Goal: Information Seeking & Learning: Check status

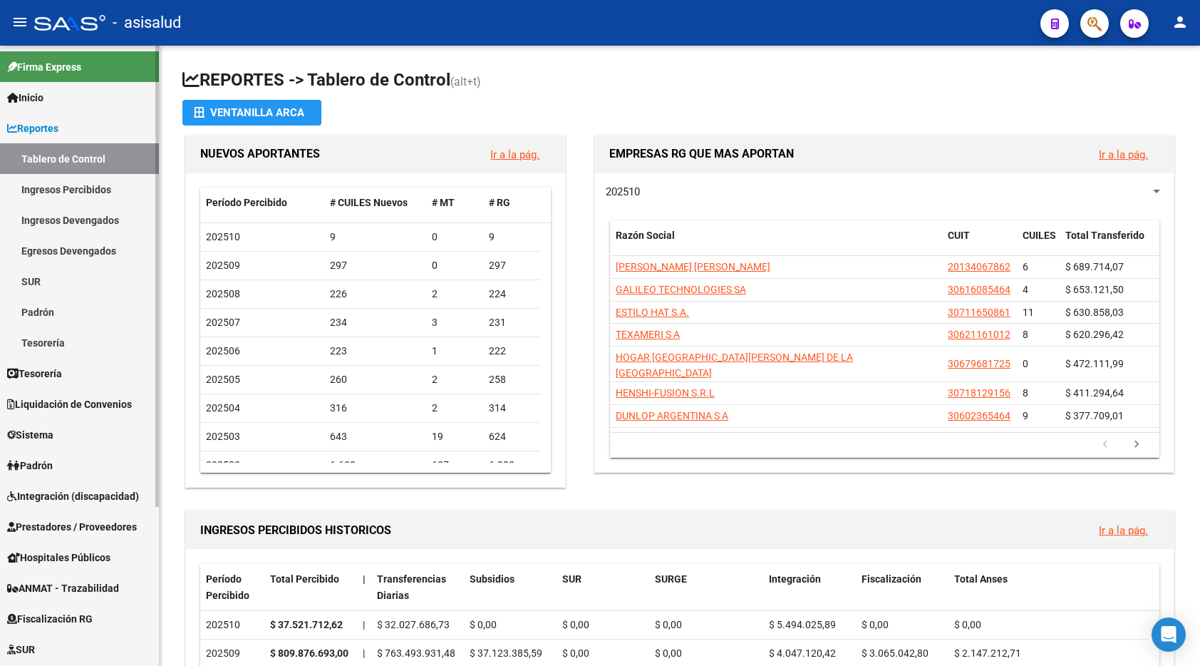
click at [46, 189] on link "Ingresos Percibidos" at bounding box center [79, 189] width 159 height 31
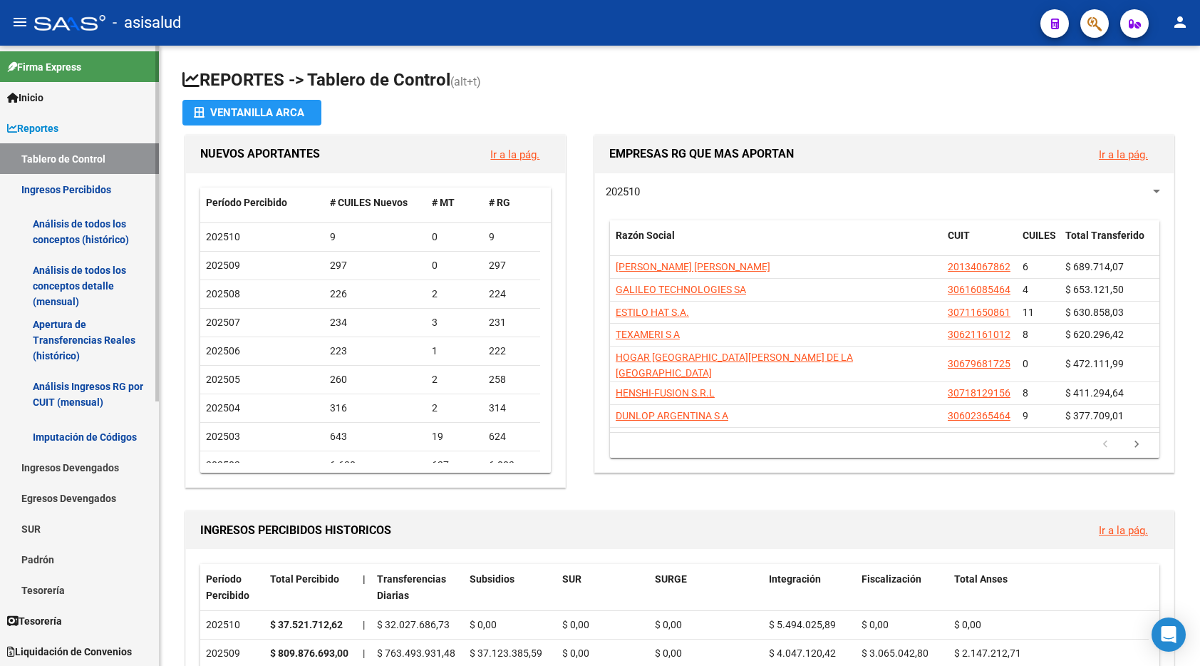
click at [71, 237] on link "Análisis de todos los conceptos (histórico)" at bounding box center [79, 232] width 159 height 54
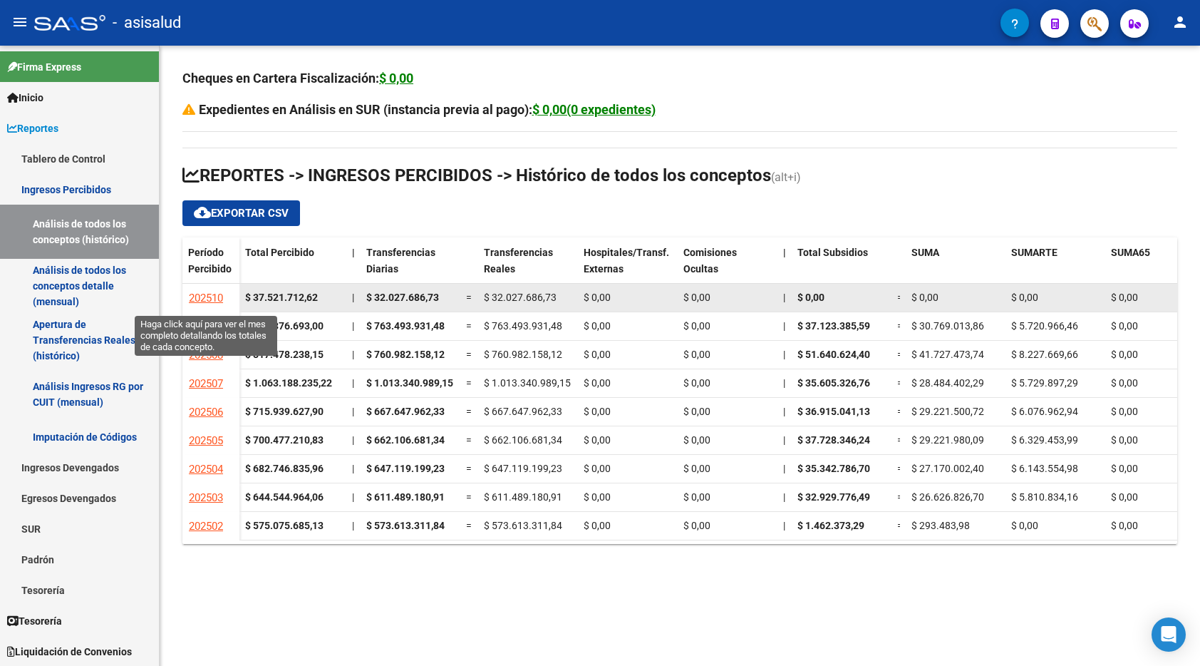
click at [210, 296] on span "202510" at bounding box center [206, 297] width 34 height 13
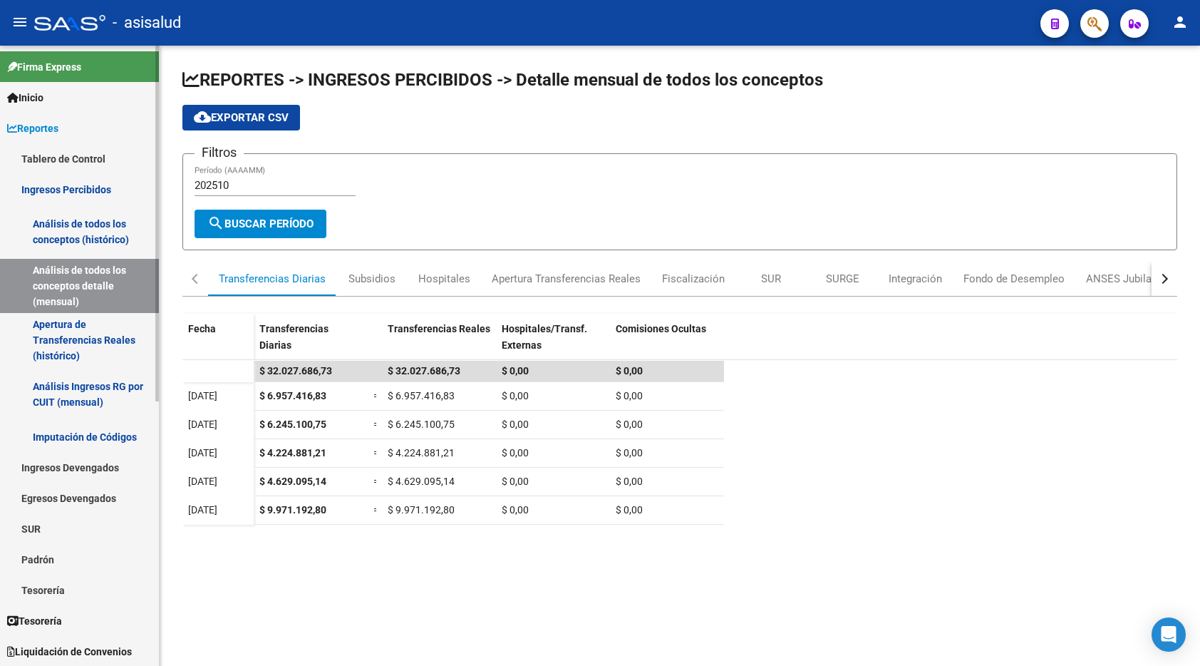
click at [94, 187] on link "Ingresos Percibidos" at bounding box center [79, 189] width 159 height 31
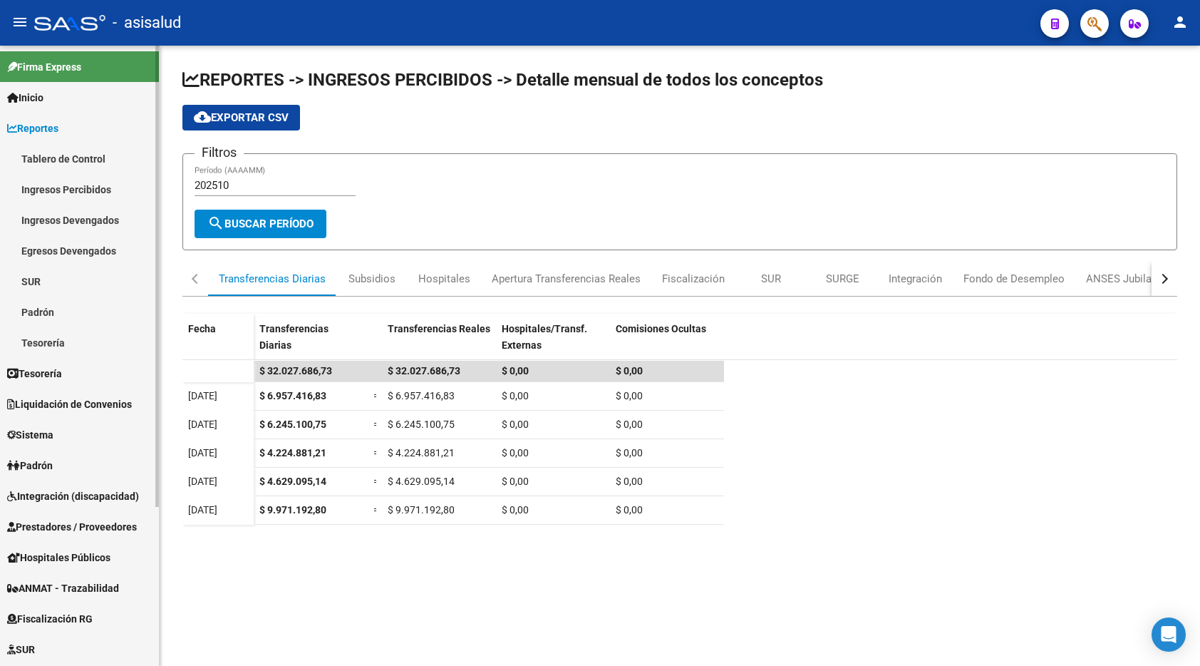
click at [74, 161] on link "Tablero de Control" at bounding box center [79, 158] width 159 height 31
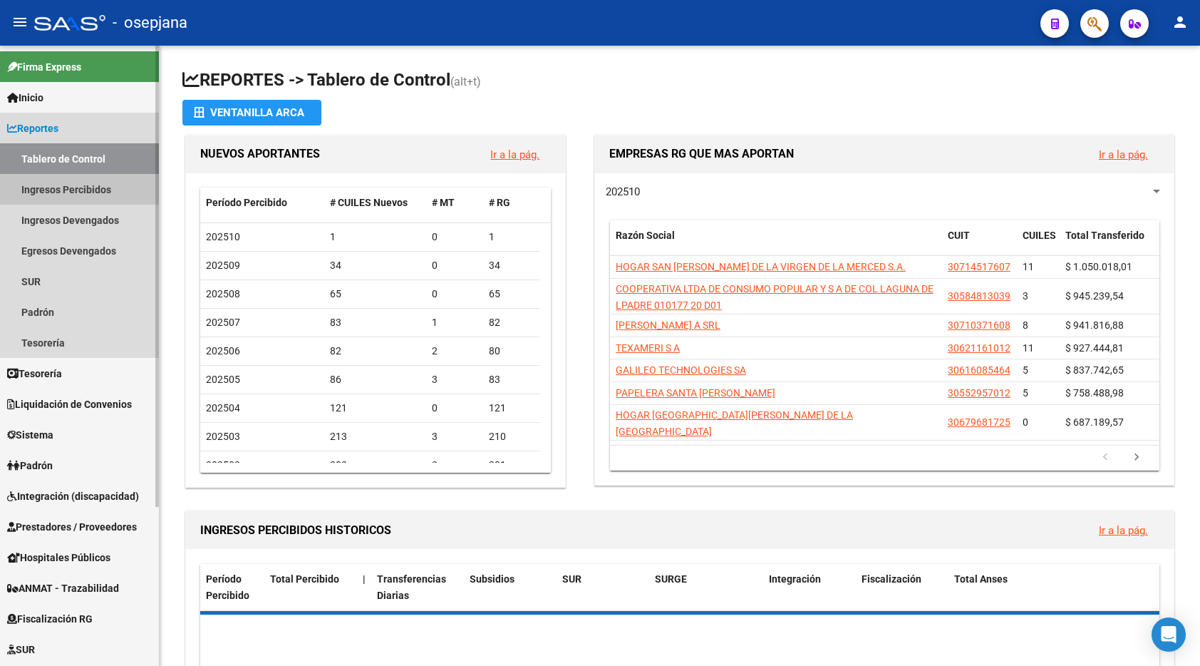
click at [68, 192] on link "Ingresos Percibidos" at bounding box center [79, 189] width 159 height 31
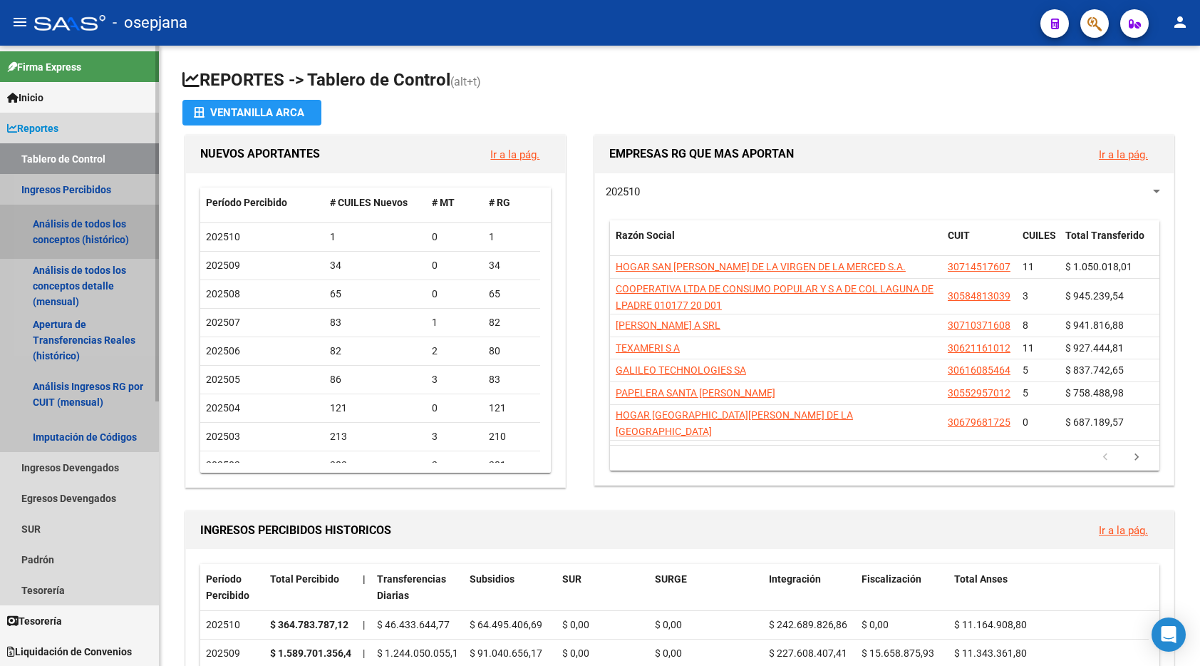
click at [70, 231] on link "Análisis de todos los conceptos (histórico)" at bounding box center [79, 232] width 159 height 54
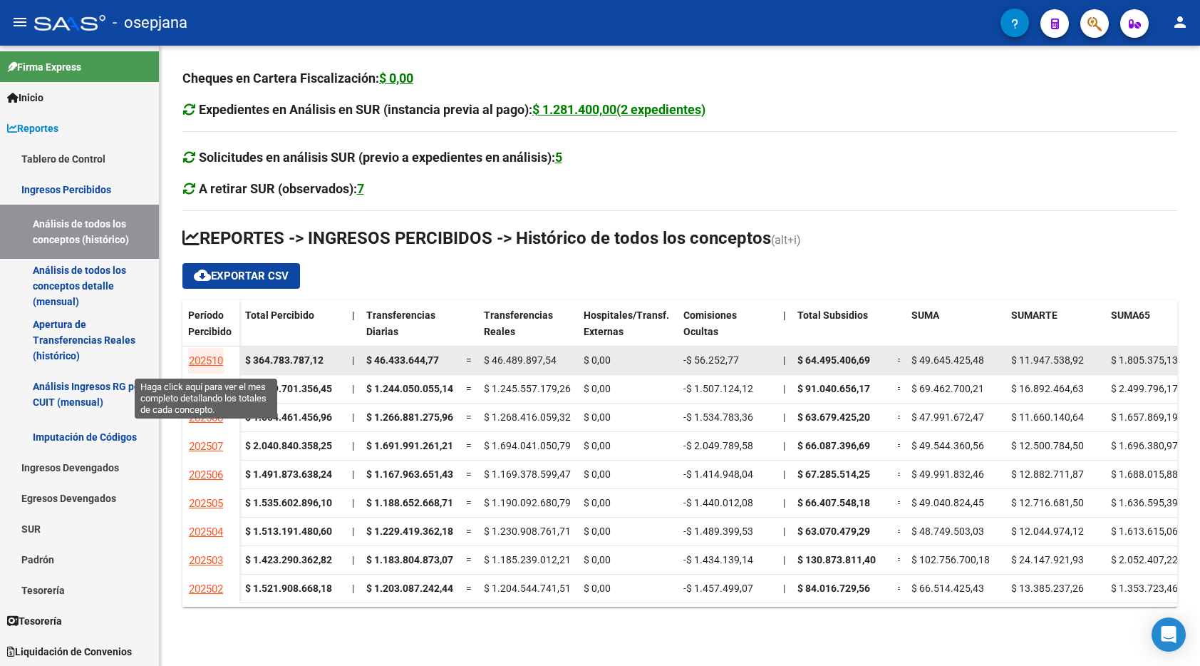
click at [210, 356] on span "202510" at bounding box center [206, 360] width 34 height 13
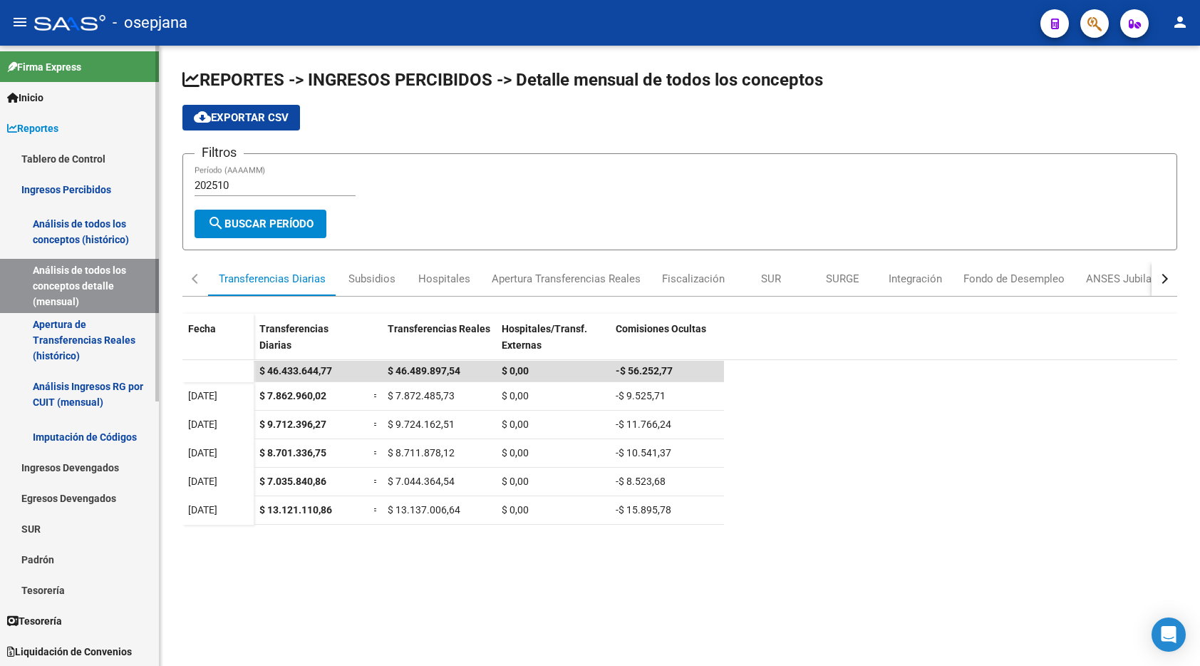
click at [54, 191] on link "Ingresos Percibidos" at bounding box center [79, 189] width 159 height 31
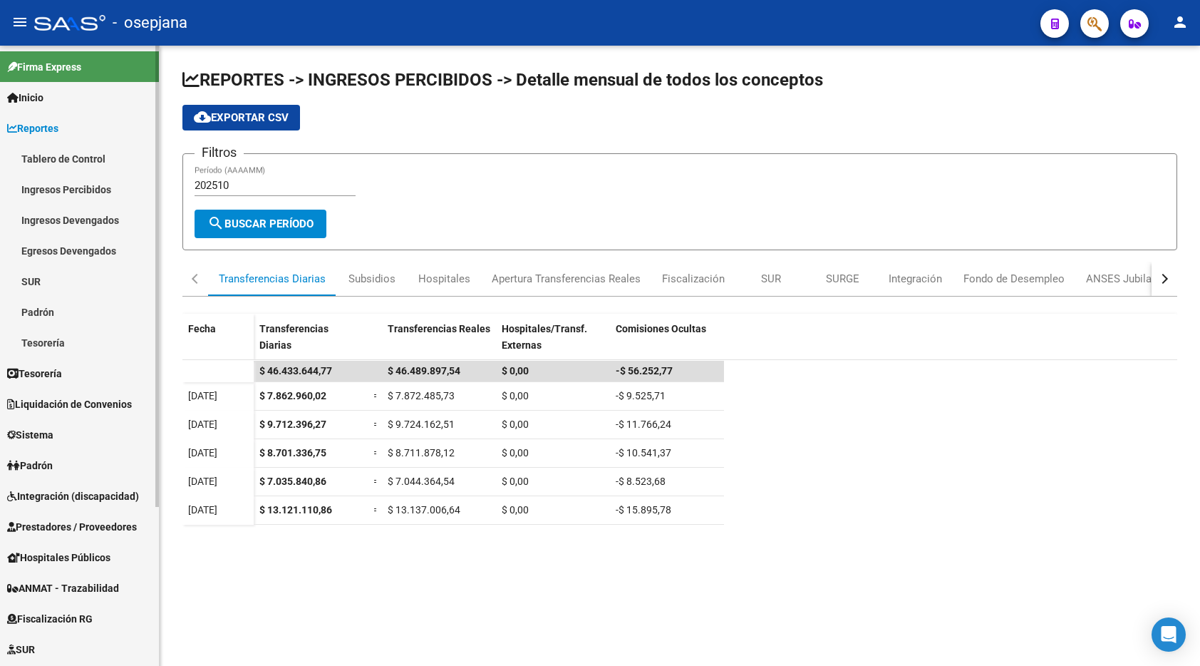
click at [71, 153] on link "Tablero de Control" at bounding box center [79, 158] width 159 height 31
